Goal: Task Accomplishment & Management: Manage account settings

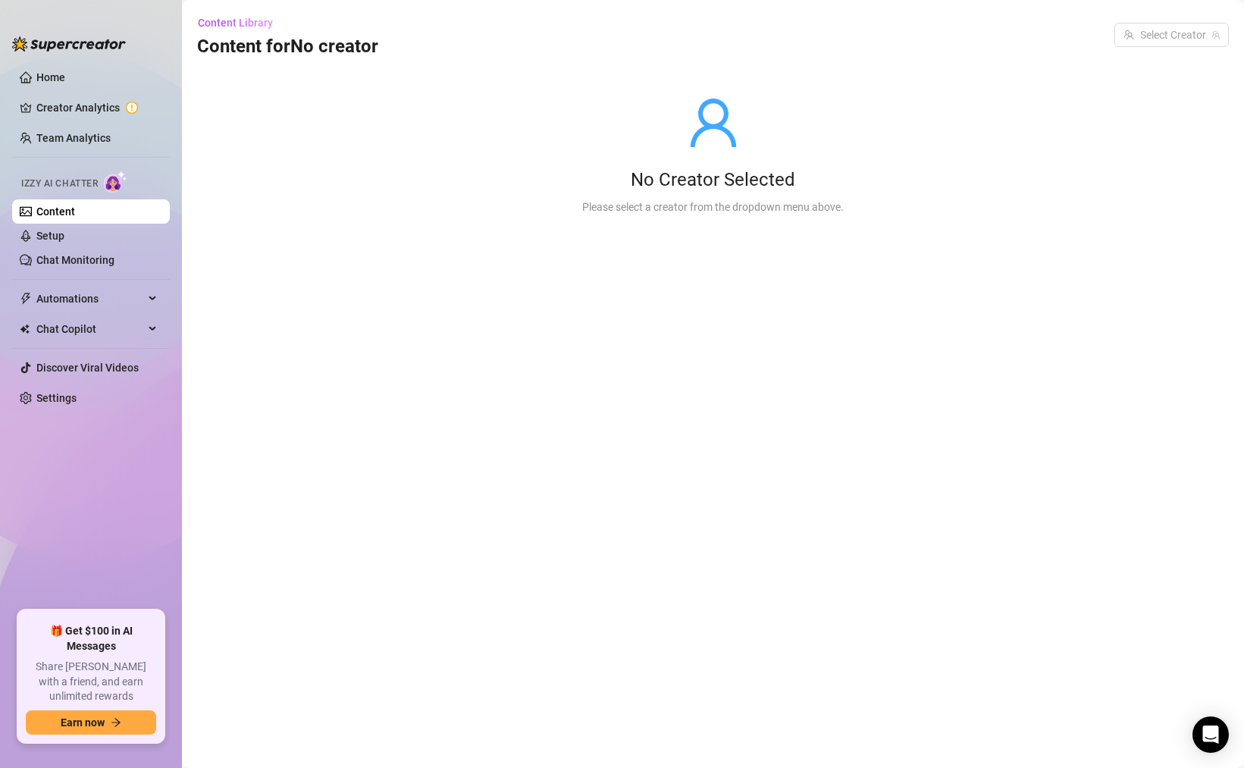
click at [75, 218] on link "Content" at bounding box center [55, 211] width 39 height 12
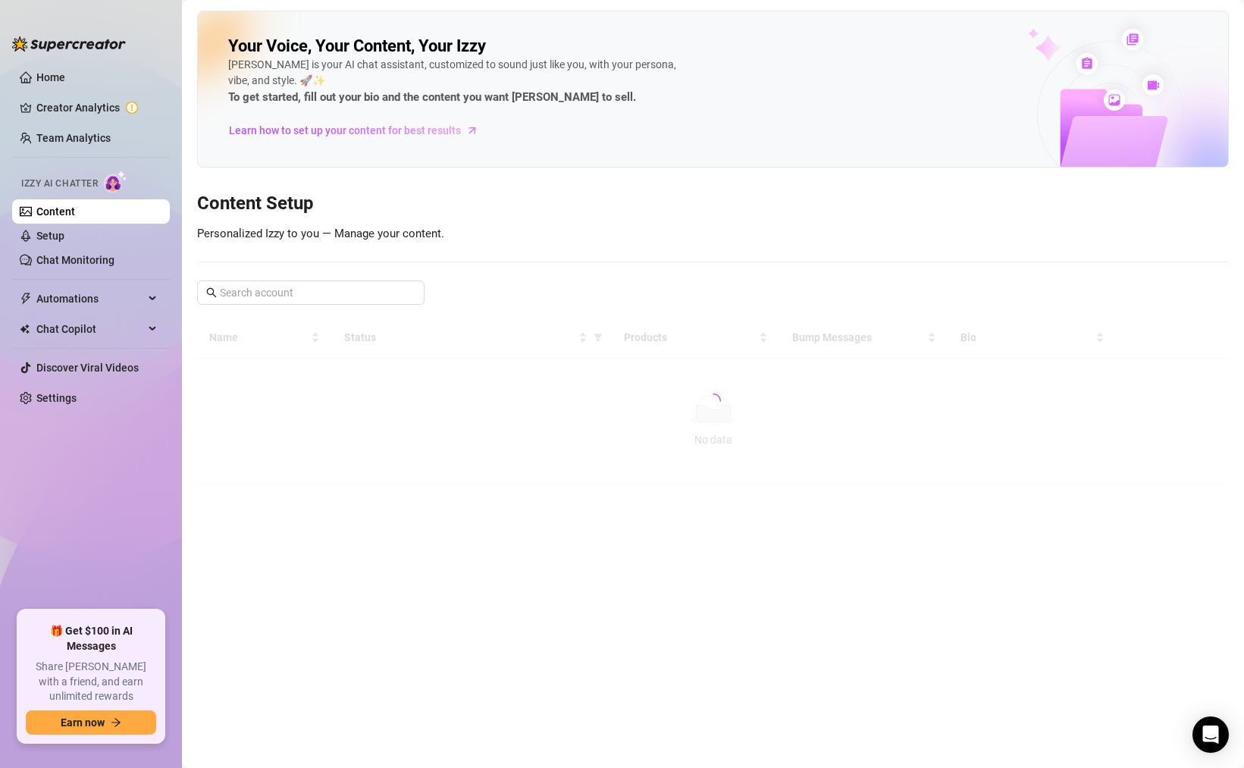
click at [75, 210] on link "Content" at bounding box center [55, 211] width 39 height 12
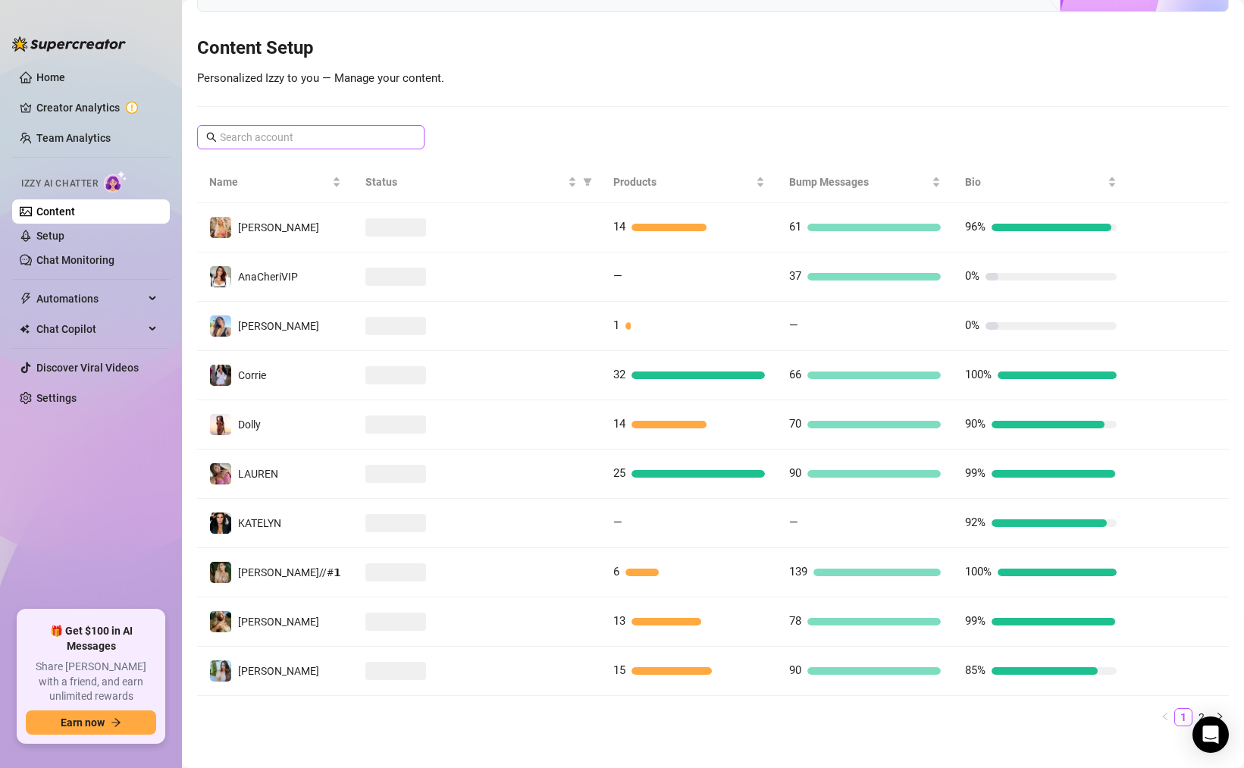
scroll to position [171, 0]
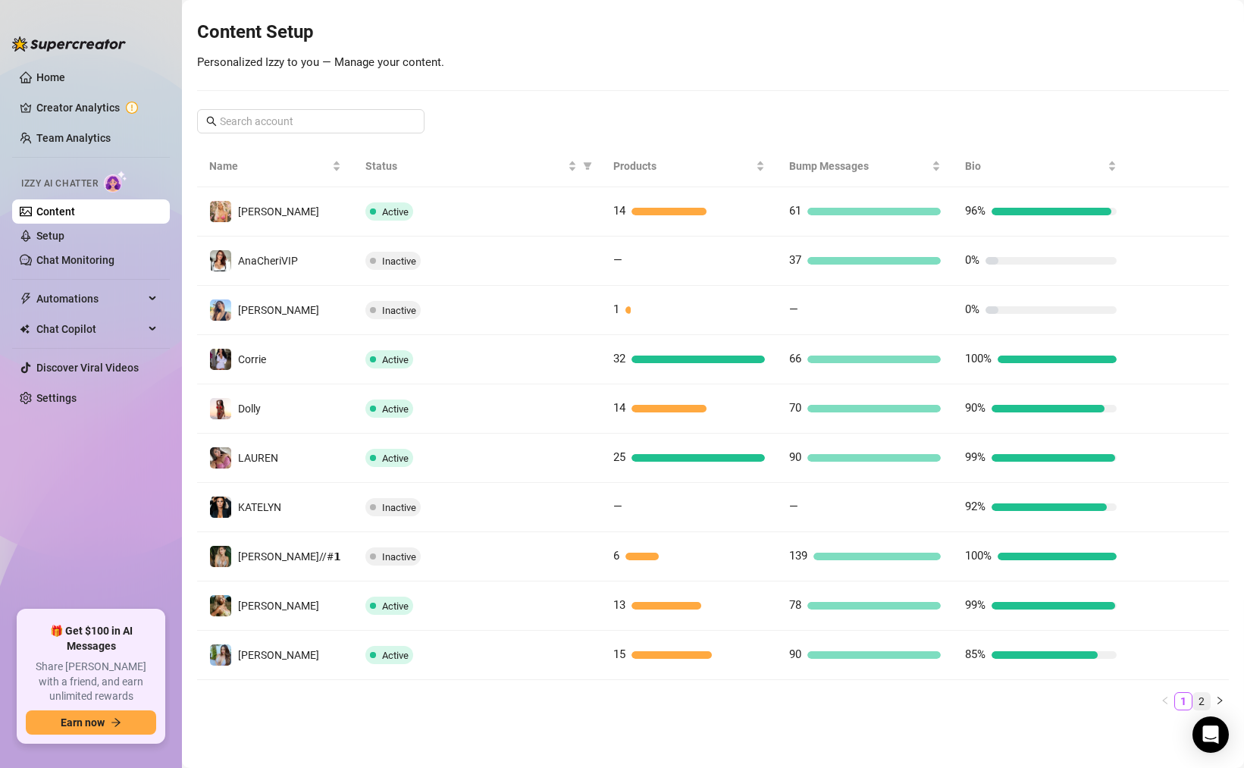
click at [1197, 701] on link "2" at bounding box center [1202, 701] width 17 height 17
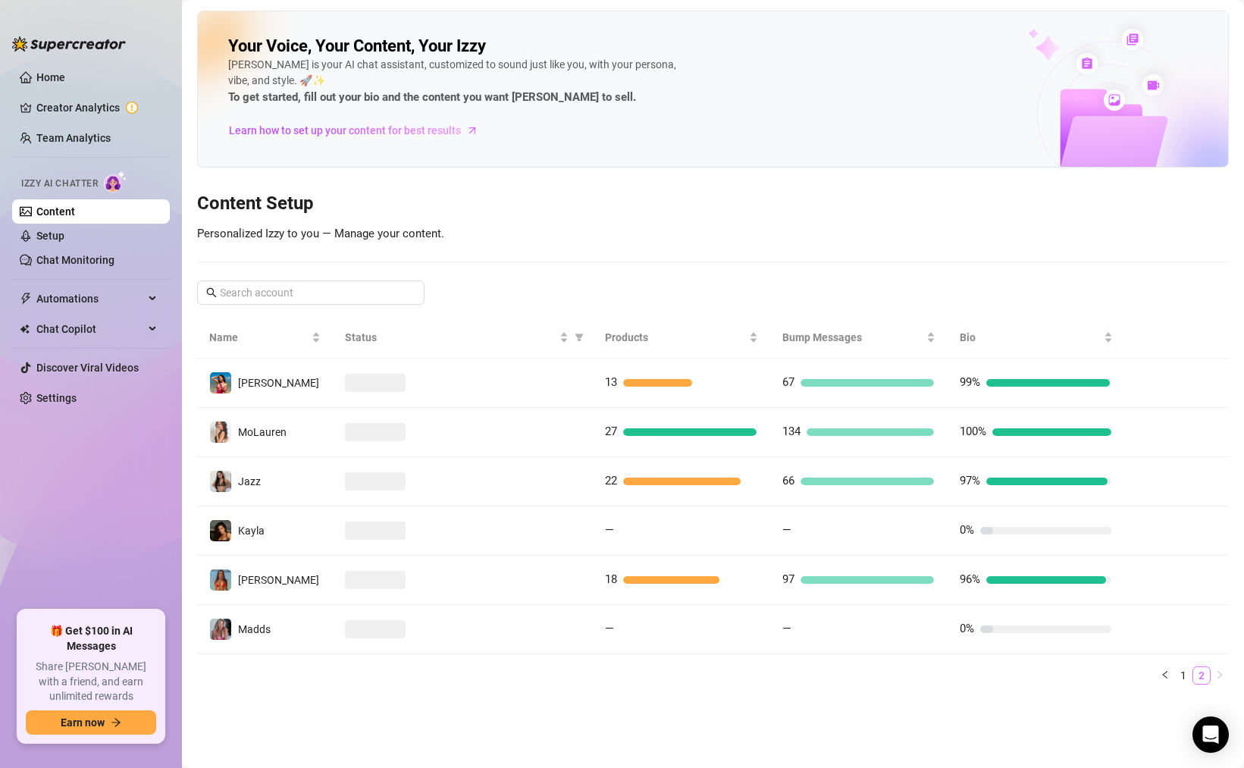
scroll to position [0, 0]
click at [1181, 677] on link "1" at bounding box center [1183, 675] width 17 height 17
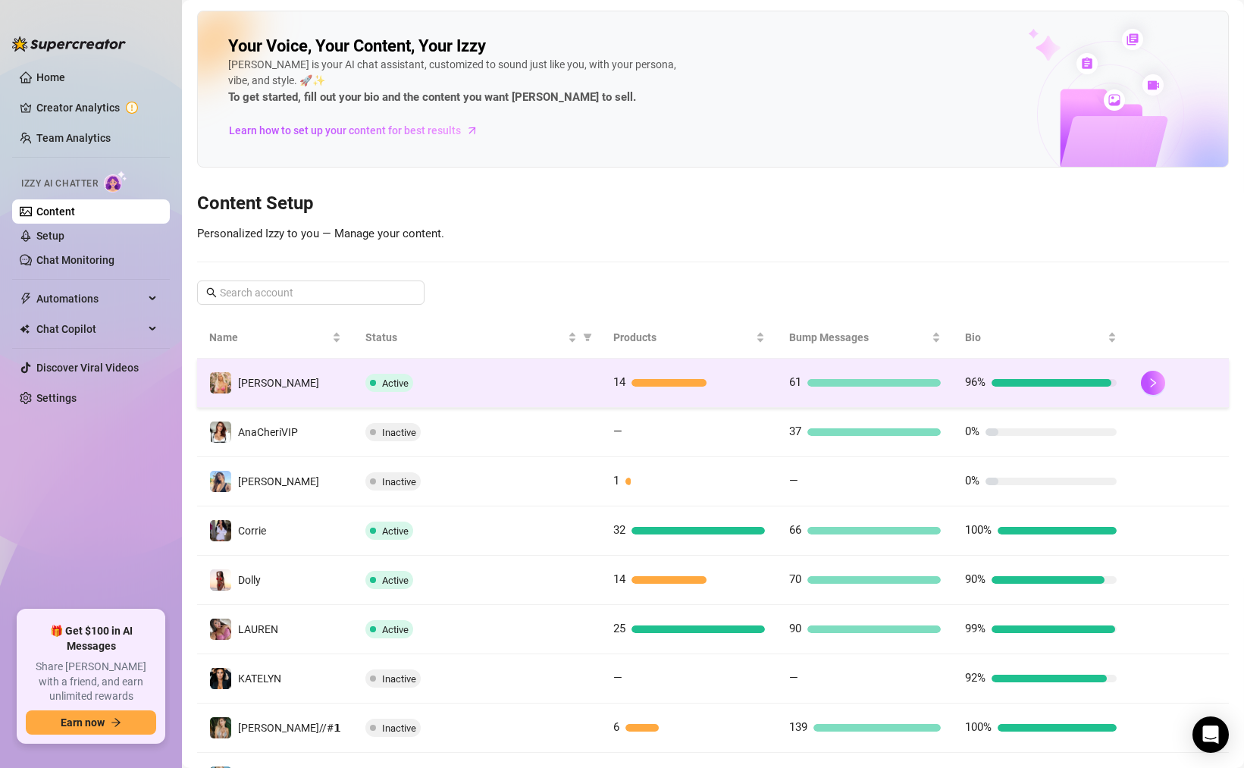
click at [478, 383] on div "Active" at bounding box center [477, 383] width 224 height 18
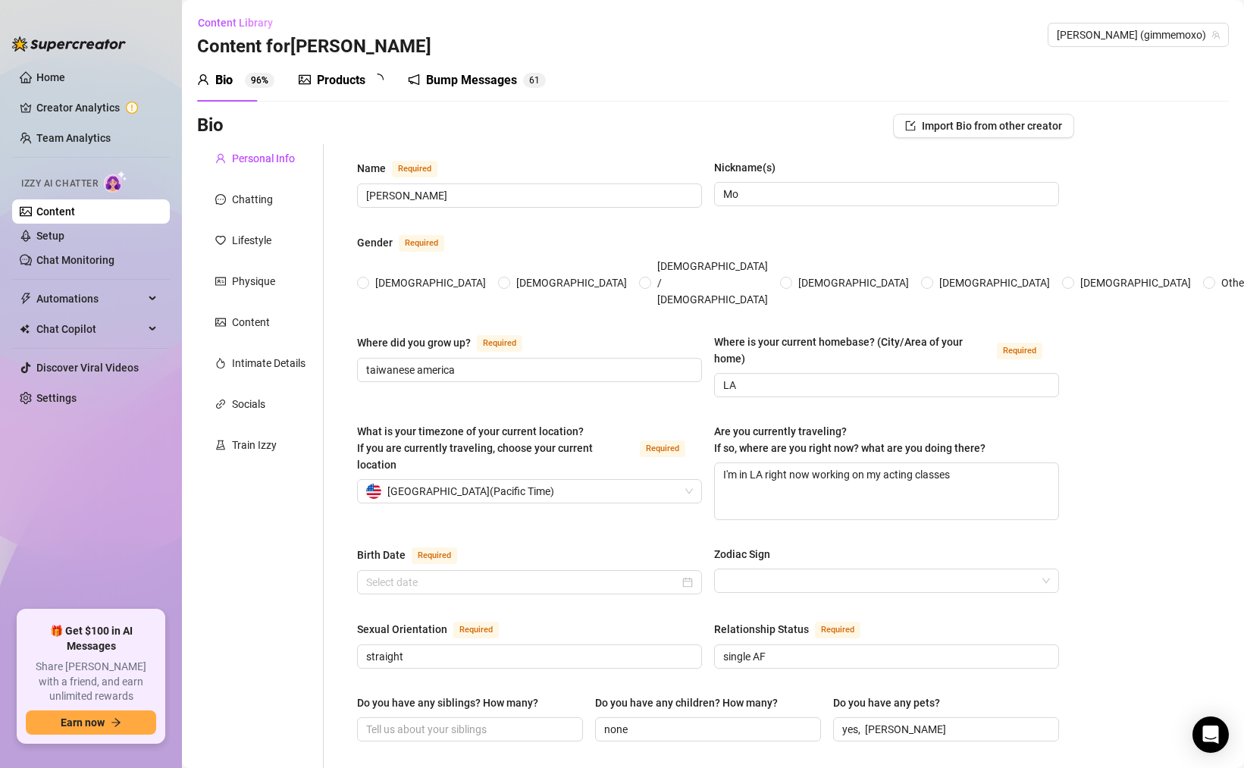
radio input "true"
type input "[DATE]"
click at [259, 315] on div "Content" at bounding box center [251, 322] width 38 height 17
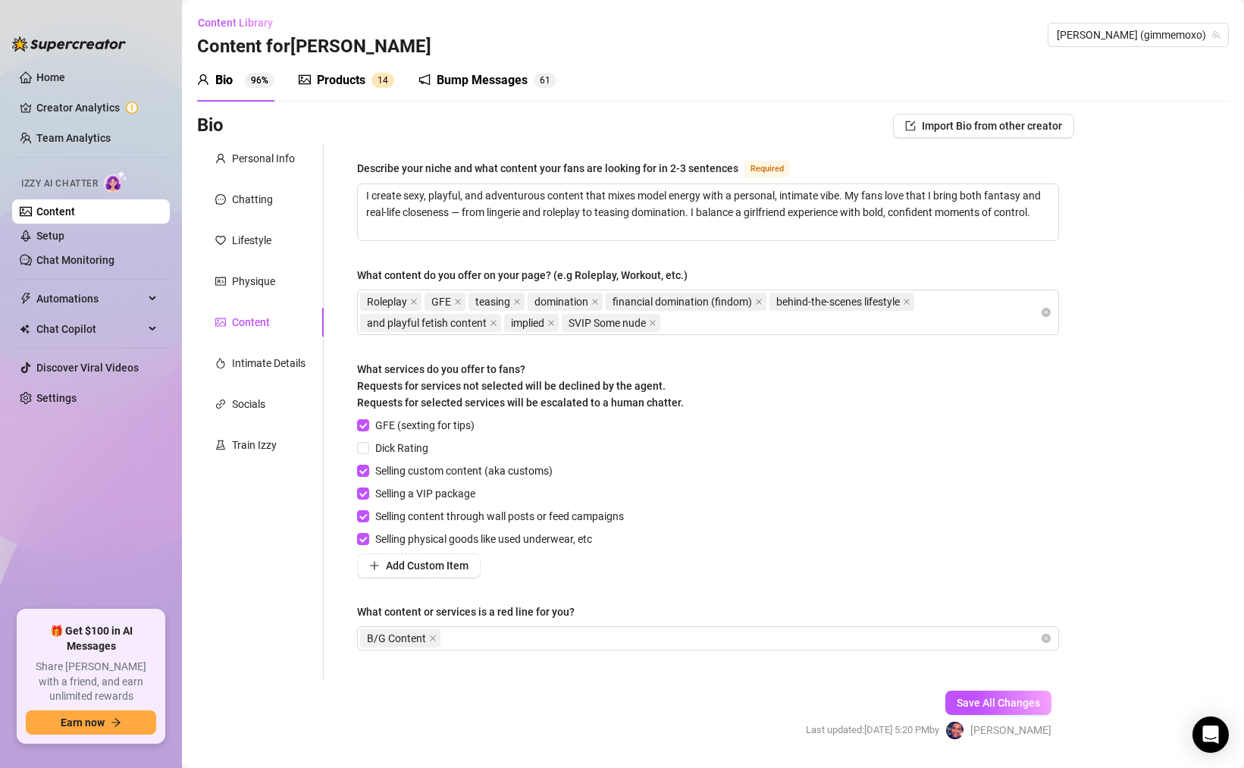
click at [256, 460] on div "Personal Info Chatting Lifestyle Physique Content Intimate Details Socials Trai…" at bounding box center [260, 411] width 127 height 535
click at [256, 452] on div "Train Izzy" at bounding box center [254, 445] width 45 height 17
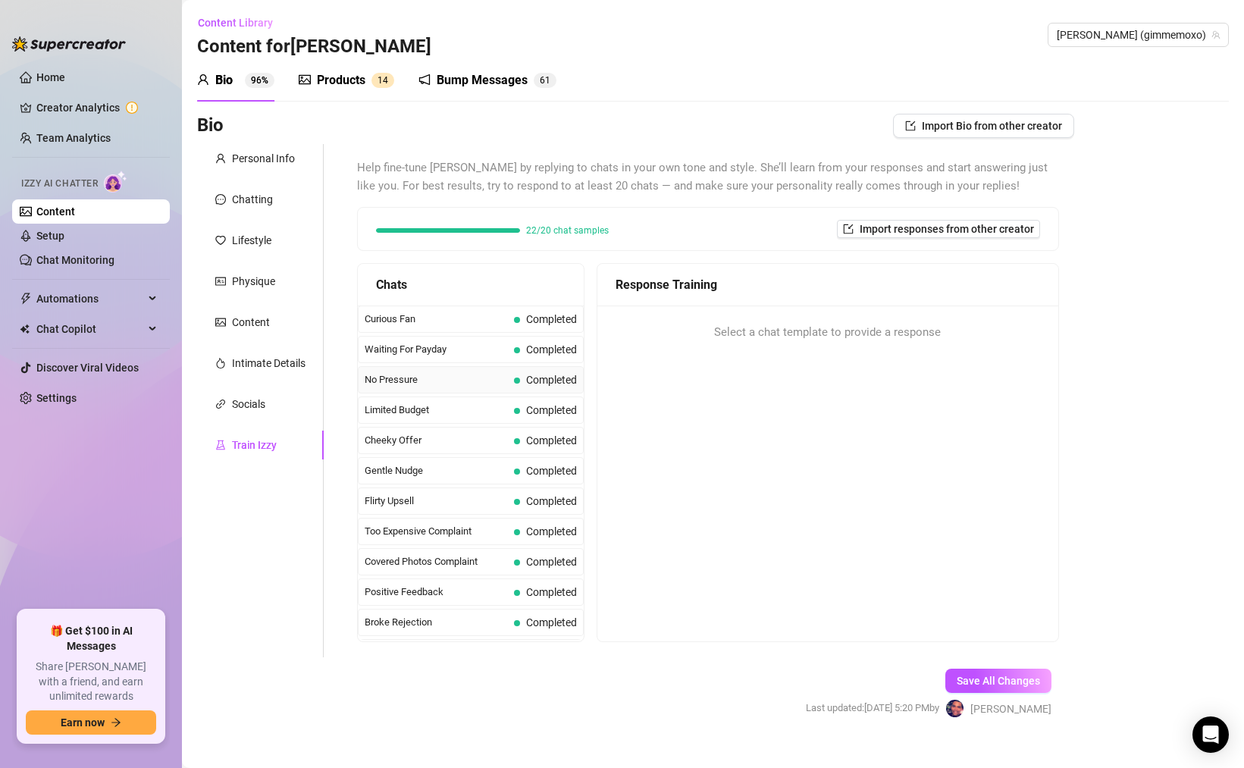
click at [465, 393] on div "No Pressure Completed" at bounding box center [471, 379] width 226 height 27
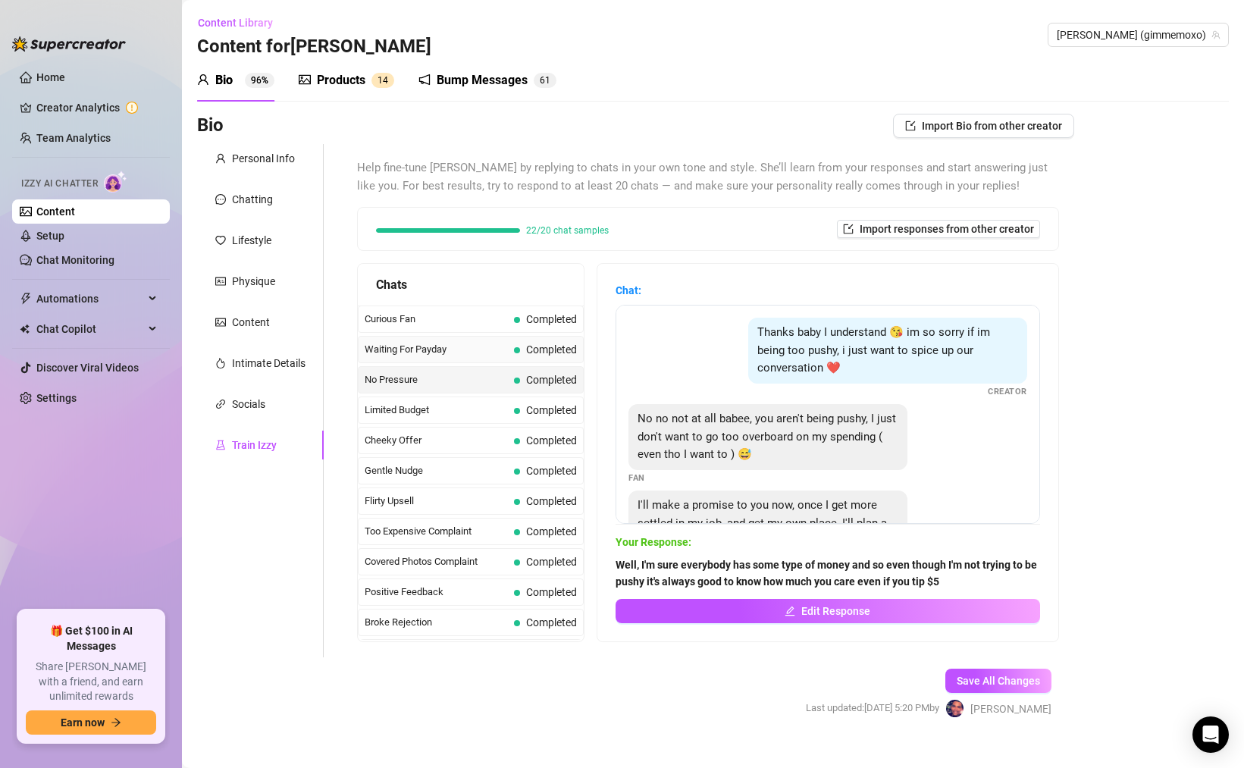
click at [444, 350] on span "Waiting For Payday" at bounding box center [436, 349] width 143 height 15
